Goal: Transaction & Acquisition: Purchase product/service

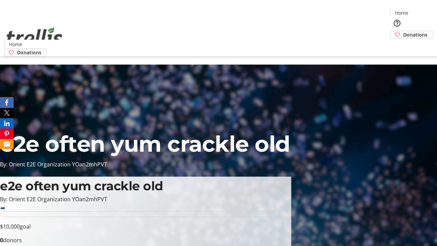
click at [404, 31] on span "Donations" at bounding box center [416, 34] width 24 height 7
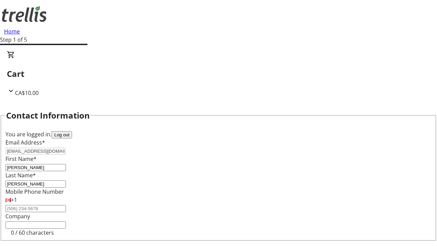
select select "BC"
select select "CA"
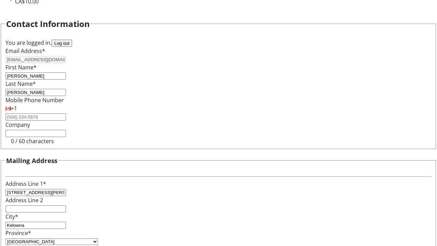
type input "V1Y 0C2"
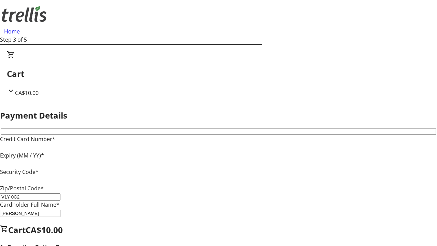
type input "V1Y 0C2"
